Goal: Navigation & Orientation: Find specific page/section

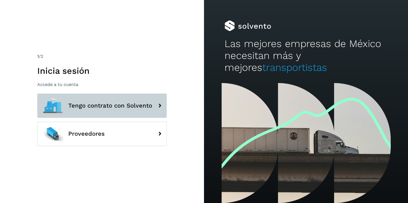
click at [101, 106] on span "Tengo contrato con Solvento" at bounding box center [110, 105] width 84 height 6
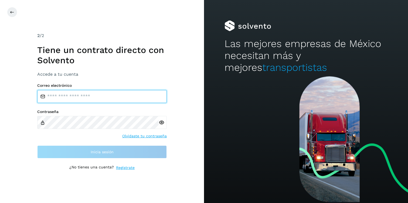
click at [105, 101] on input "email" at bounding box center [102, 96] width 130 height 13
type input "**********"
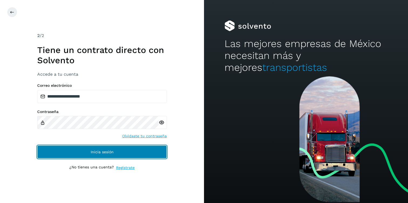
click at [81, 149] on button "Inicia sesión" at bounding box center [102, 151] width 130 height 13
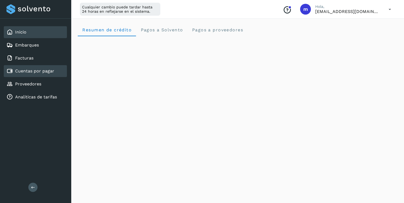
click at [23, 74] on div "Cuentas por pagar" at bounding box center [35, 71] width 63 height 12
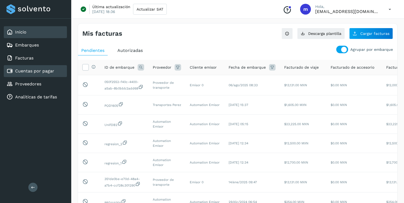
click at [24, 34] on link "Inicio" at bounding box center [20, 31] width 11 height 5
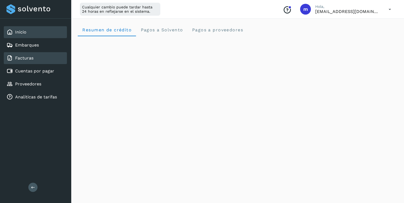
click at [32, 63] on div "Facturas" at bounding box center [35, 58] width 63 height 12
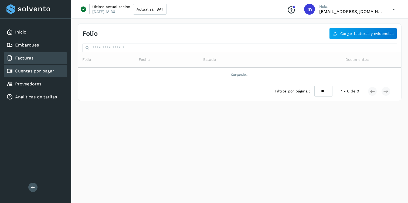
click at [32, 74] on div "Cuentas por pagar" at bounding box center [35, 71] width 63 height 12
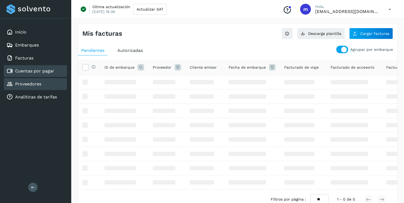
click at [32, 88] on div "Proveedores" at bounding box center [35, 84] width 63 height 12
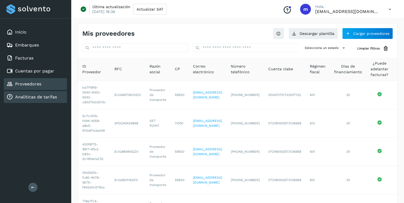
click at [42, 100] on div "Analiticas de tarifas" at bounding box center [35, 97] width 63 height 12
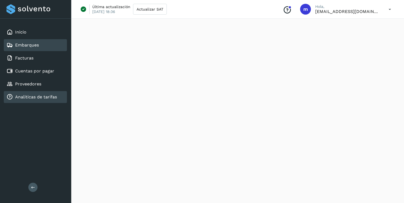
click at [25, 45] on link "Embarques" at bounding box center [27, 44] width 24 height 5
